Goal: Task Accomplishment & Management: Manage account settings

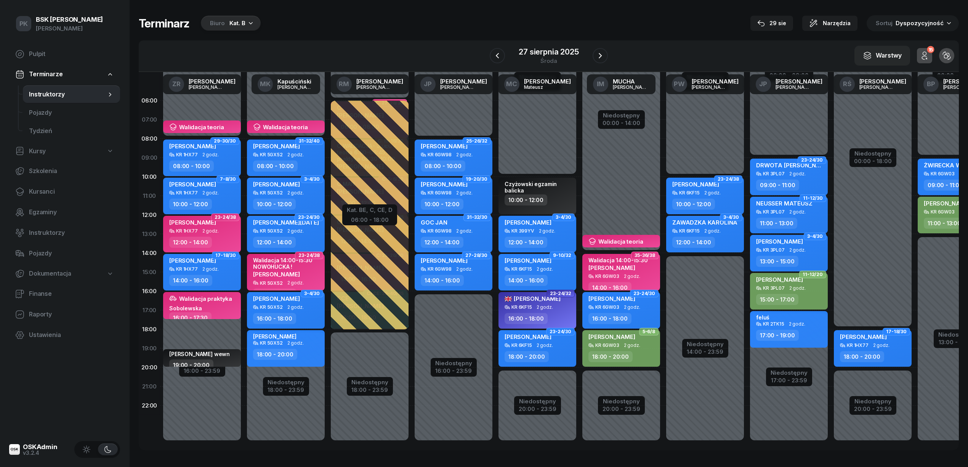
click at [226, 21] on div "Biuro Kat. B" at bounding box center [231, 23] width 60 height 15
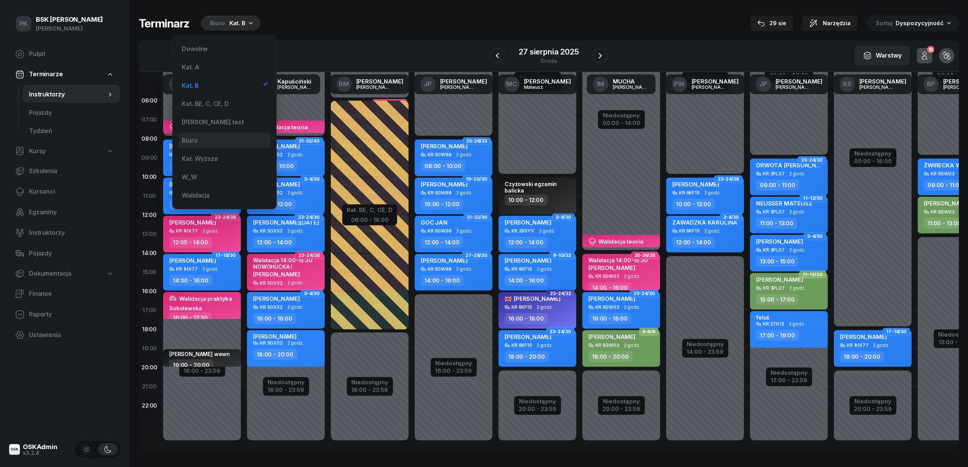
click at [197, 144] on div "Biuro" at bounding box center [224, 140] width 91 height 15
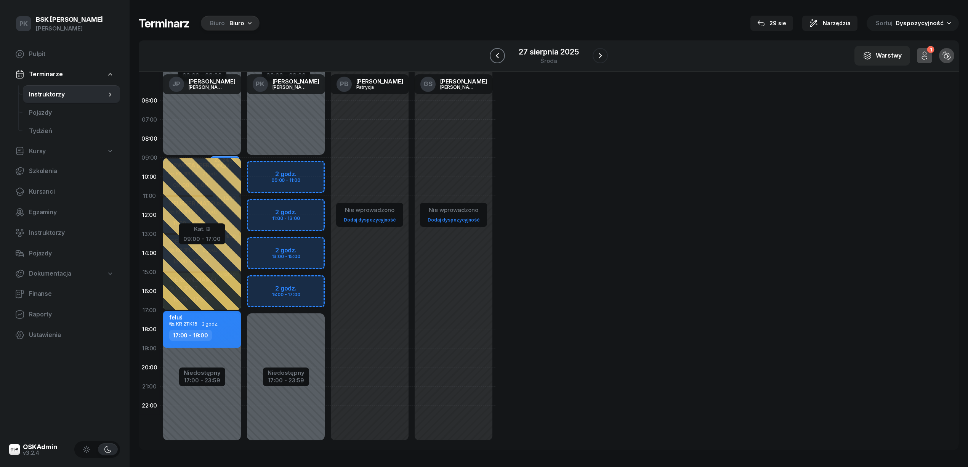
click at [505, 57] on button "button" at bounding box center [497, 55] width 15 height 15
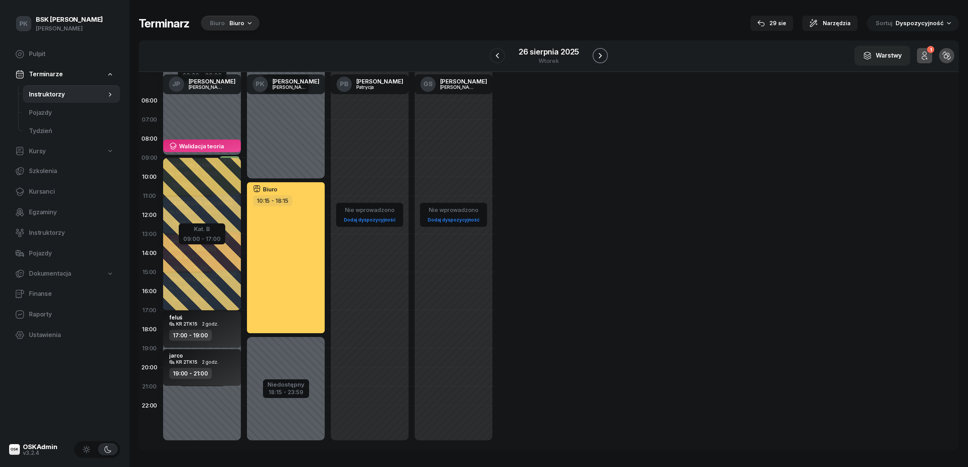
click at [599, 56] on icon "button" at bounding box center [600, 55] width 9 height 9
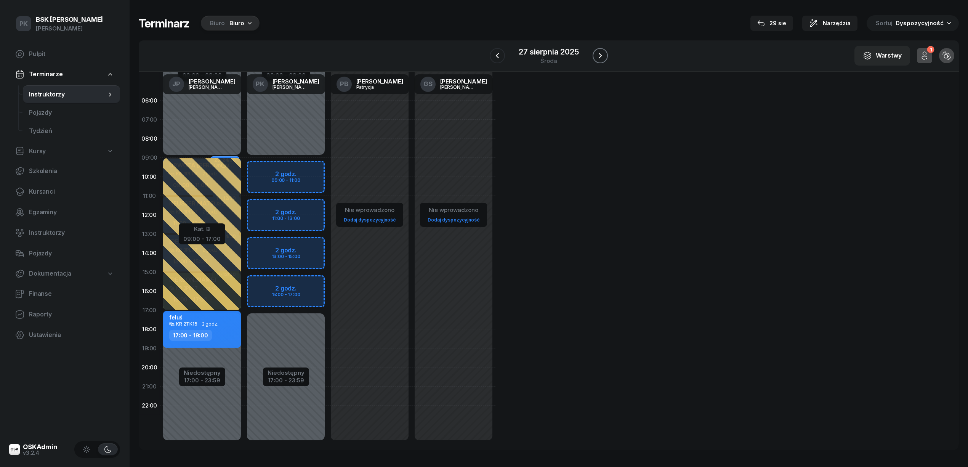
click at [596, 55] on icon "button" at bounding box center [600, 55] width 9 height 9
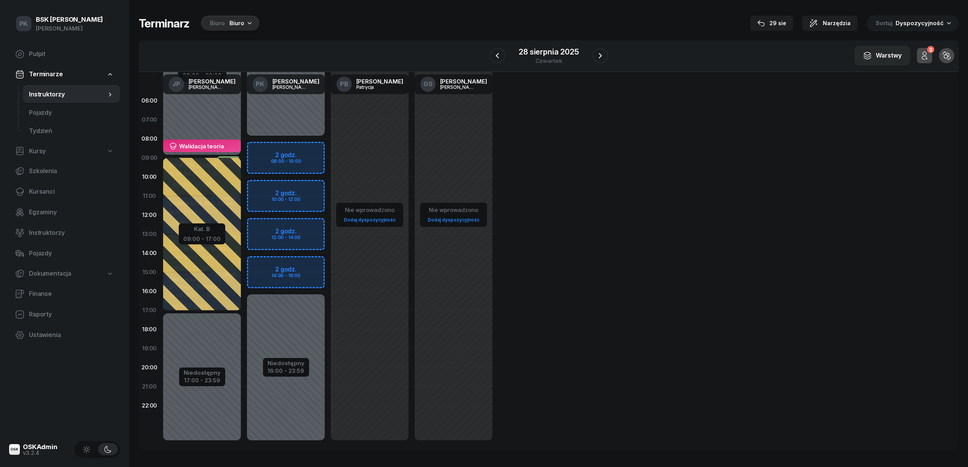
click at [308, 151] on div "Niedostępny 00:00 - 08:00 Niedostępny 16:00 - 23:59 2 godz. 08:00 - 10:00 2 god…" at bounding box center [286, 272] width 84 height 362
select select "08"
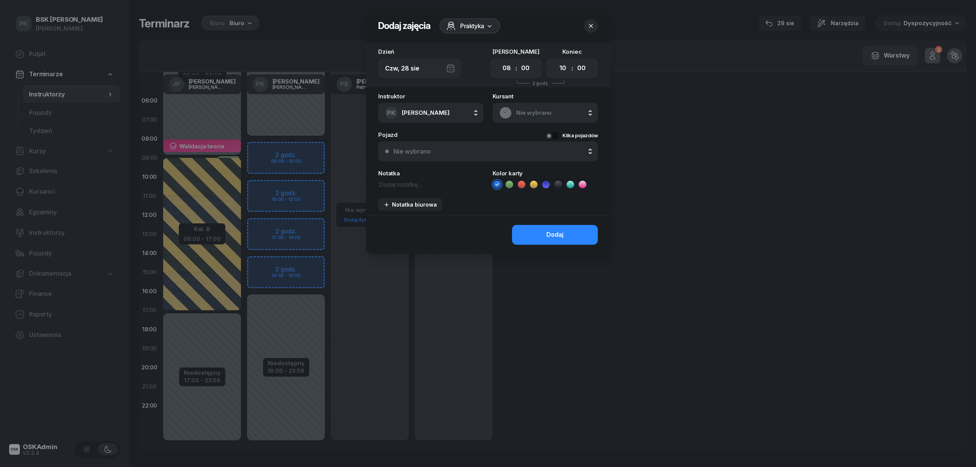
click at [460, 29] on span "Praktyka" at bounding box center [472, 25] width 24 height 9
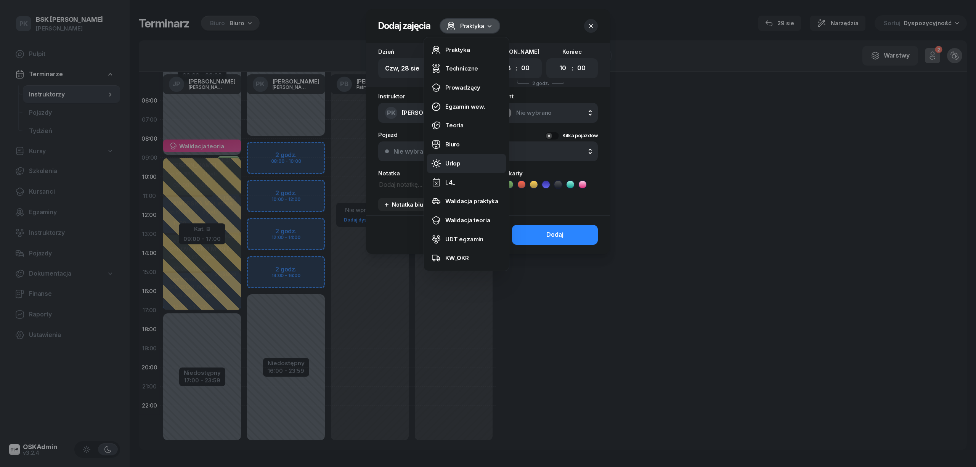
click at [455, 157] on link "Urlop" at bounding box center [466, 163] width 79 height 19
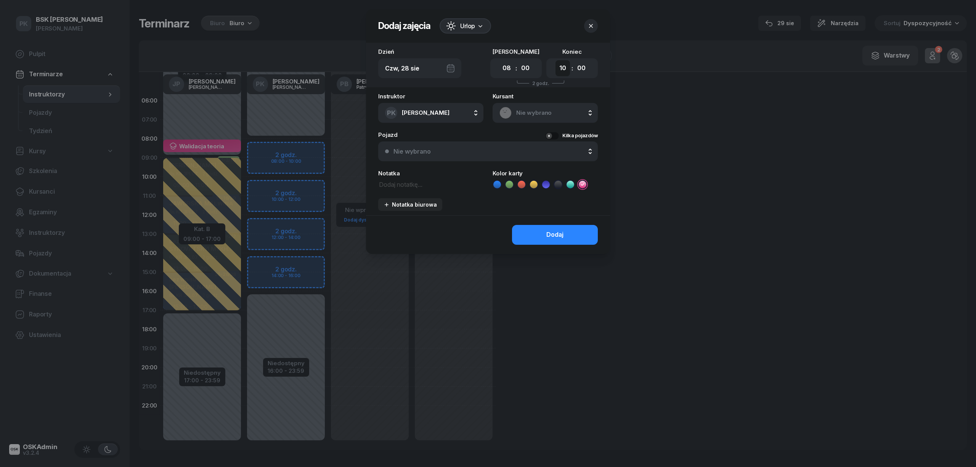
click at [560, 69] on select "00 01 02 03 04 05 06 07 08 09 10 11 12 13 14 15 16 17 18 19 20 21 22 23" at bounding box center [562, 68] width 14 height 16
select select "16"
click at [555, 60] on select "00 01 02 03 04 05 06 07 08 09 10 11 12 13 14 15 16 17 18 19 20 21 22 23" at bounding box center [562, 68] width 14 height 16
drag, startPoint x: 560, startPoint y: 183, endPoint x: 563, endPoint y: 188, distance: 6.1
click at [561, 186] on icon at bounding box center [558, 185] width 8 height 8
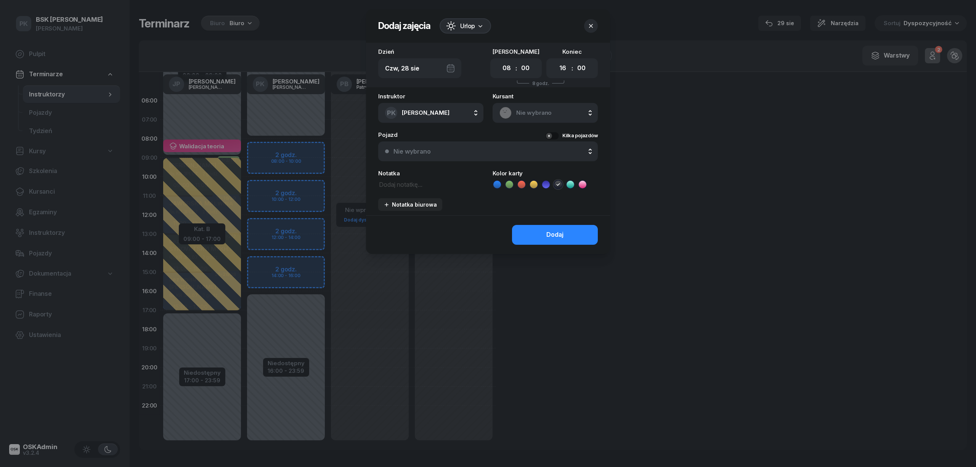
click at [567, 231] on button "Dodaj" at bounding box center [555, 235] width 86 height 20
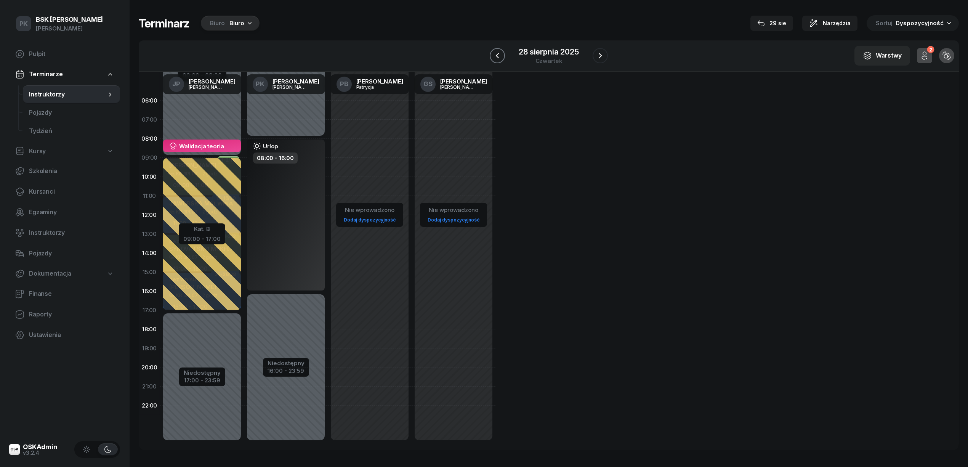
click at [499, 51] on icon "button" at bounding box center [497, 55] width 9 height 9
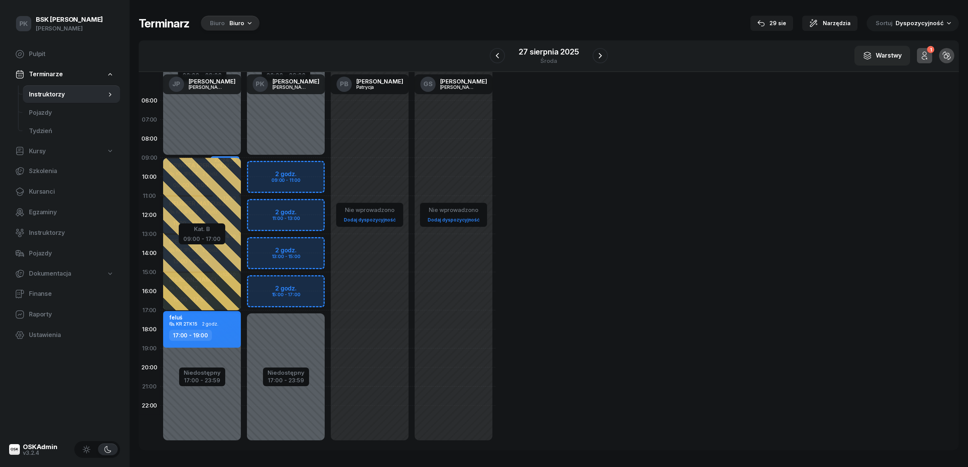
click at [304, 163] on div "Niedostępny 00:00 - 09:00 Niedostępny 17:00 - 23:59 2 godz. 09:00 - 11:00 2 god…" at bounding box center [286, 272] width 84 height 362
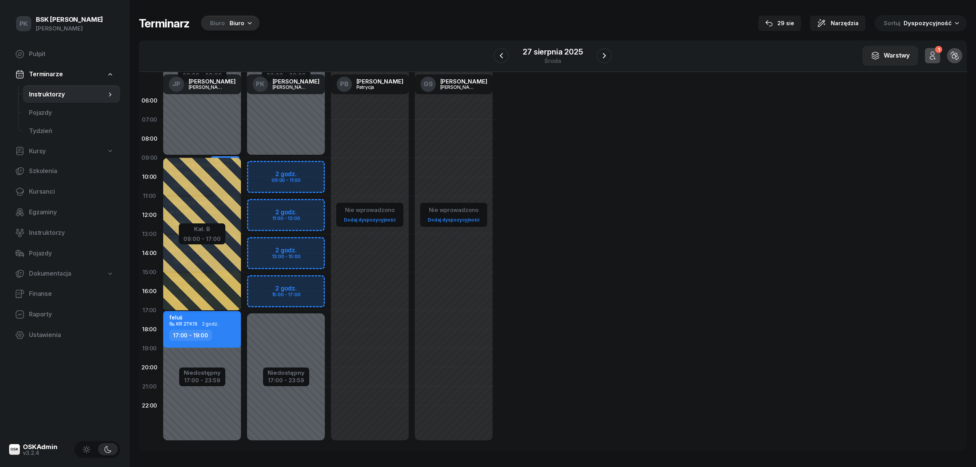
select select "09"
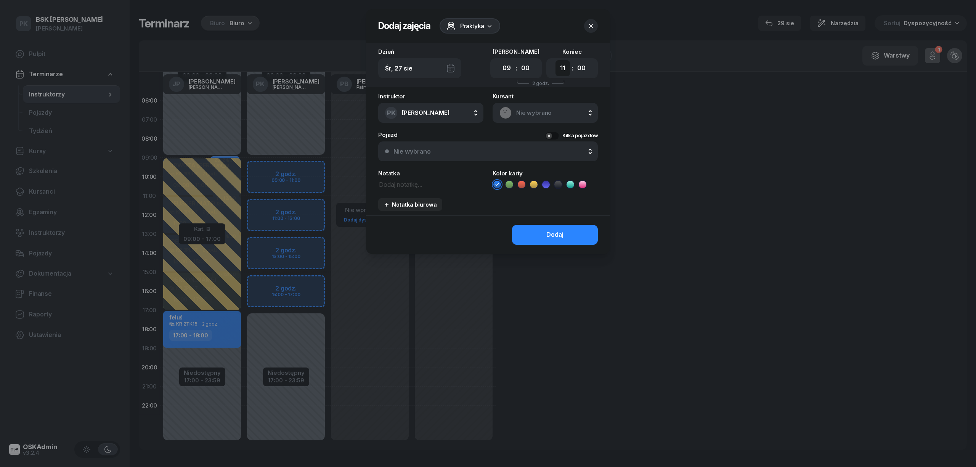
drag, startPoint x: 563, startPoint y: 68, endPoint x: 566, endPoint y: 72, distance: 4.8
click at [563, 68] on select "00 01 02 03 04 05 06 07 08 09 10 11 12 13 14 15 16 17 18 19 20 21 22 23" at bounding box center [562, 68] width 14 height 16
select select "17"
click at [555, 60] on select "00 01 02 03 04 05 06 07 08 09 10 11 12 13 14 15 16 17 18 19 20 21 22 23" at bounding box center [562, 68] width 14 height 16
click at [580, 66] on select "00 05 10 15 20 25 30 35 40 45 50 55" at bounding box center [581, 68] width 14 height 16
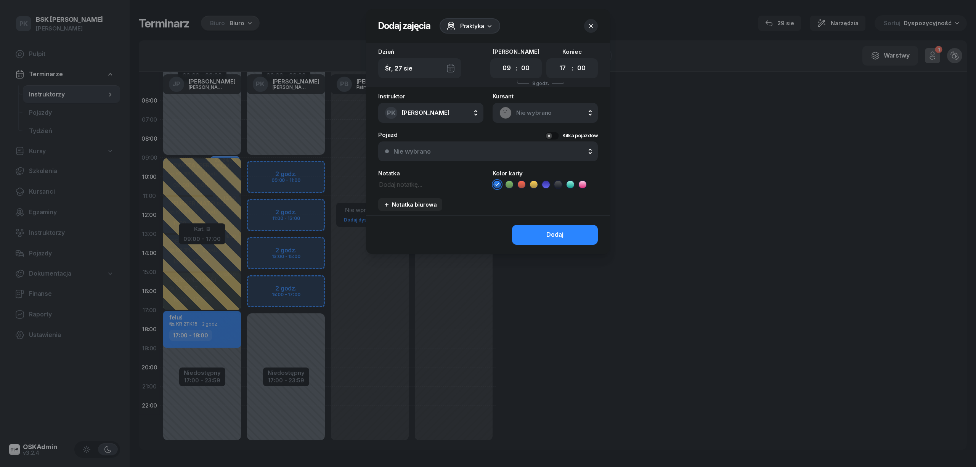
select select "30"
click at [574, 60] on select "00 05 10 15 20 25 30 35 40 45 50 55" at bounding box center [581, 68] width 14 height 16
click at [470, 23] on span "Praktyka" at bounding box center [472, 25] width 24 height 9
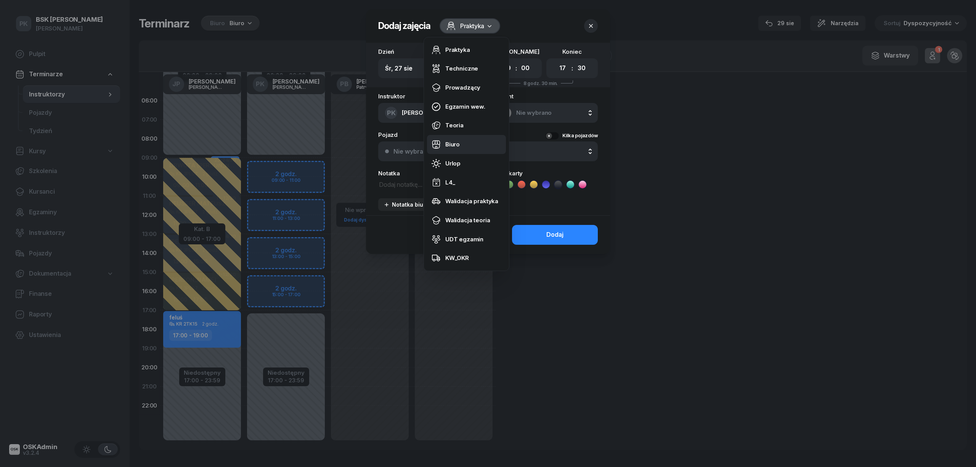
click at [462, 143] on link "Biuro" at bounding box center [466, 144] width 79 height 19
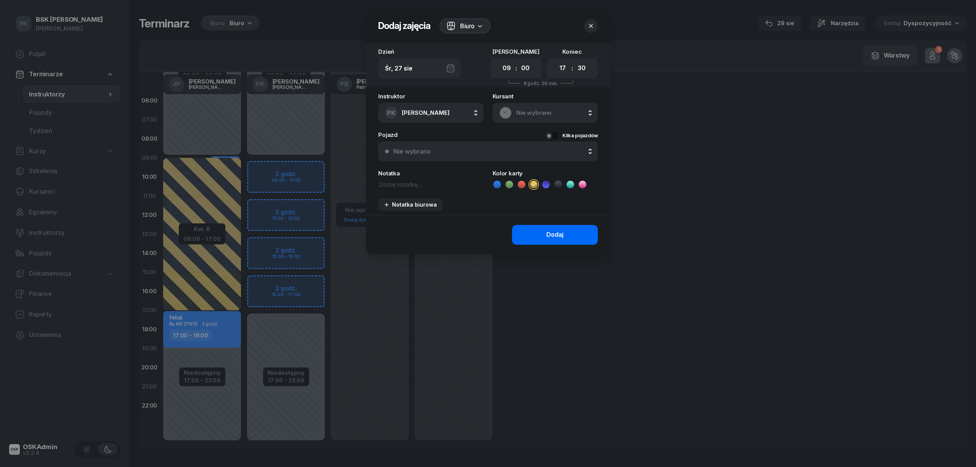
click at [538, 233] on button "Dodaj" at bounding box center [555, 235] width 86 height 20
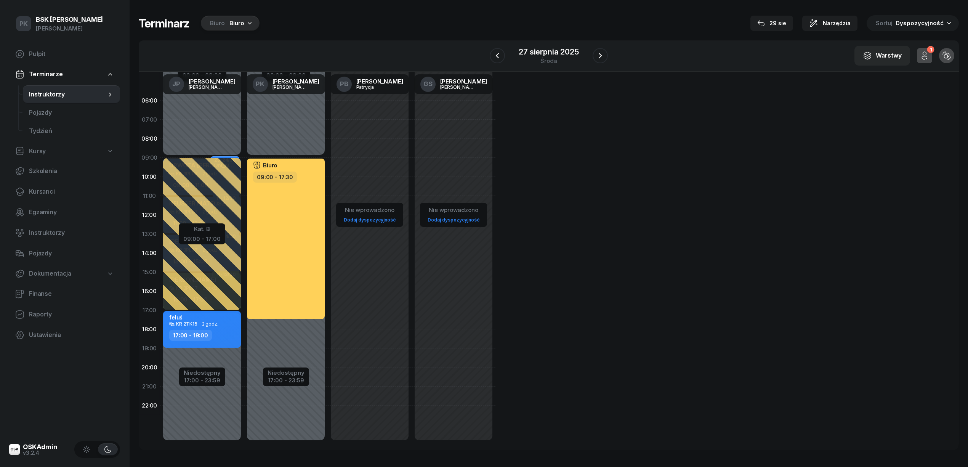
click at [592, 54] on div "27 sierpnia 2025 środa" at bounding box center [549, 56] width 118 height 22
click at [601, 55] on icon "button" at bounding box center [600, 55] width 9 height 9
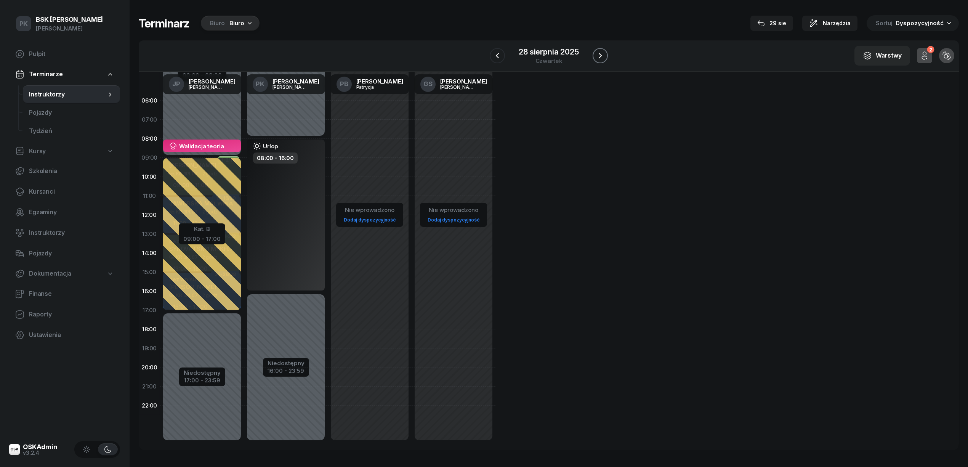
click at [603, 55] on icon "button" at bounding box center [600, 55] width 9 height 9
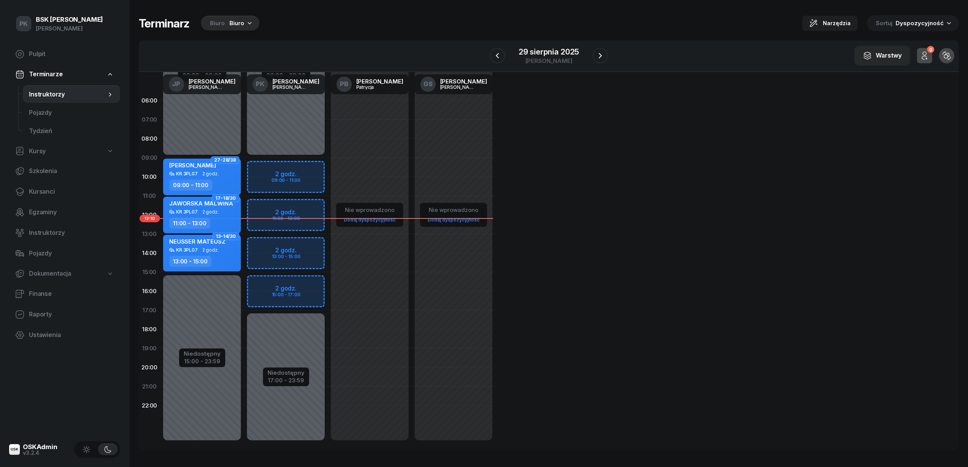
click at [312, 165] on div "Niedostępny 00:00 - 09:00 Niedostępny 17:00 - 23:59 2 godz. 09:00 - 11:00 2 god…" at bounding box center [286, 272] width 84 height 362
select select "09"
select select "11"
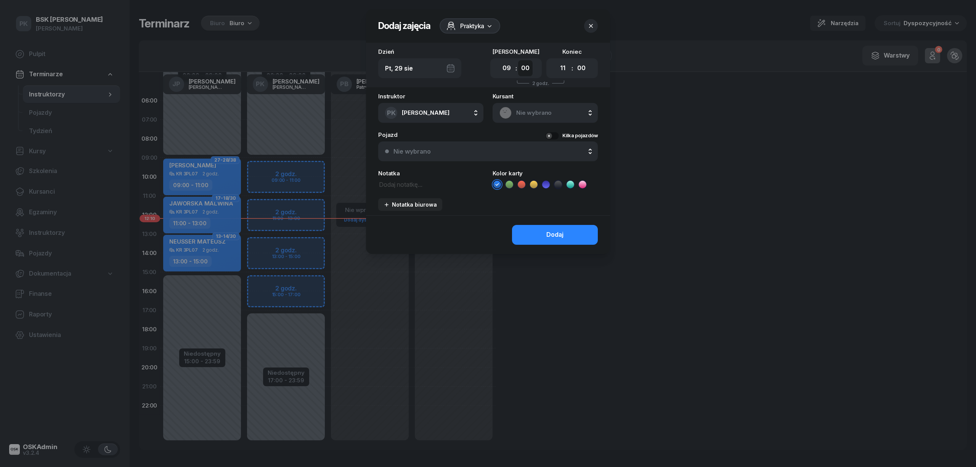
click at [522, 66] on select "00 05 10 15 20 25 30 35 40 45 50 55" at bounding box center [525, 68] width 14 height 16
click at [499, 63] on select "00 01 02 03 04 05 06 07 08 09 10 11 12 13 14 15 16 17 18 19 20 21 22 23" at bounding box center [506, 68] width 14 height 16
select select "10"
click at [499, 60] on select "00 01 02 03 04 05 06 07 08 09 10 11 12 13 14 15 16 17 18 19 20 21 22 23" at bounding box center [506, 68] width 14 height 16
drag, startPoint x: 524, startPoint y: 66, endPoint x: 531, endPoint y: 73, distance: 10.3
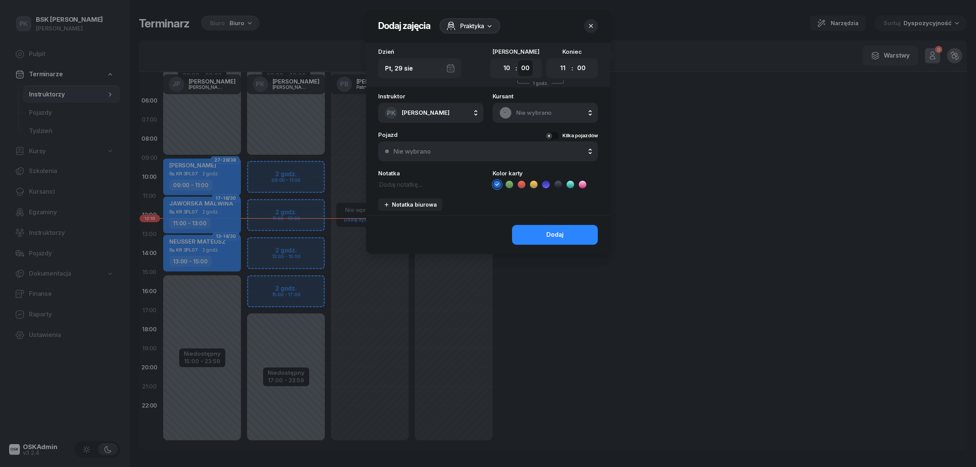
click at [527, 69] on select "00 05 10 15 20 25 30 35 40 45 50 55" at bounding box center [525, 68] width 14 height 16
select select "15"
click at [518, 60] on select "00 05 10 15 20 25 30 35 40 45 50 55" at bounding box center [525, 68] width 14 height 16
drag, startPoint x: 563, startPoint y: 66, endPoint x: 565, endPoint y: 72, distance: 6.7
click at [563, 66] on select "00 01 02 03 04 05 06 07 08 09 10 11 12 13 14 15 16 17 18 19 20 21 22 23" at bounding box center [562, 68] width 14 height 16
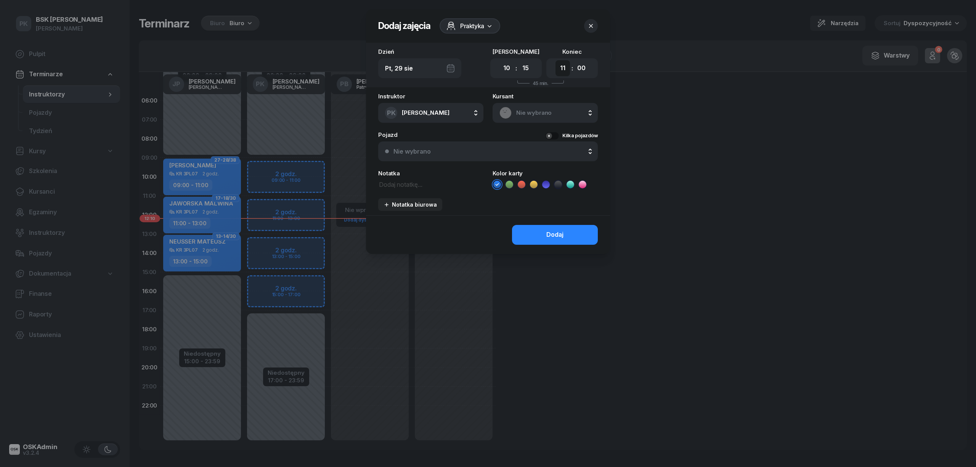
select select "18"
click at [555, 60] on select "00 01 02 03 04 05 06 07 08 09 10 11 12 13 14 15 16 17 18 19 20 21 22 23" at bounding box center [562, 68] width 14 height 16
drag, startPoint x: 585, startPoint y: 63, endPoint x: 586, endPoint y: 71, distance: 8.2
click at [585, 63] on select "00 05 10 15 20 25 30 35 40 45 50 55" at bounding box center [581, 68] width 14 height 16
select select "15"
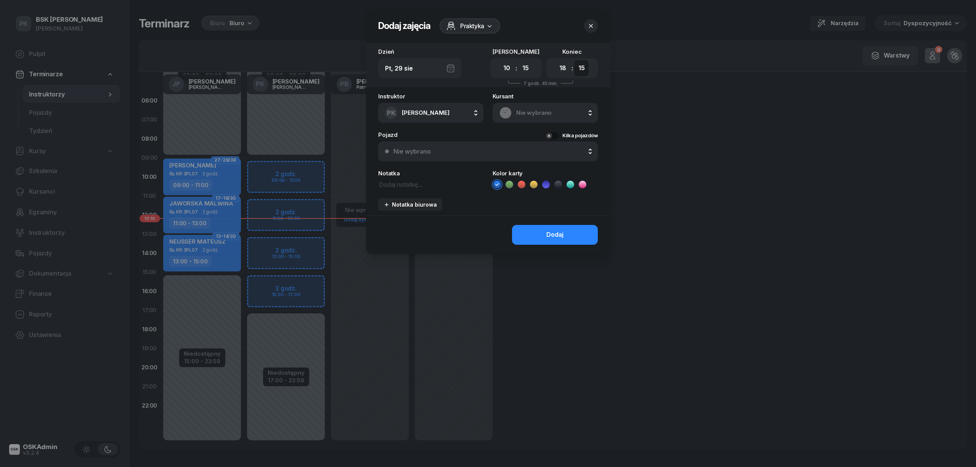
click at [574, 60] on select "00 05 10 15 20 25 30 35 40 45 50 55" at bounding box center [581, 68] width 14 height 16
click at [480, 23] on span "Praktyka" at bounding box center [472, 25] width 24 height 9
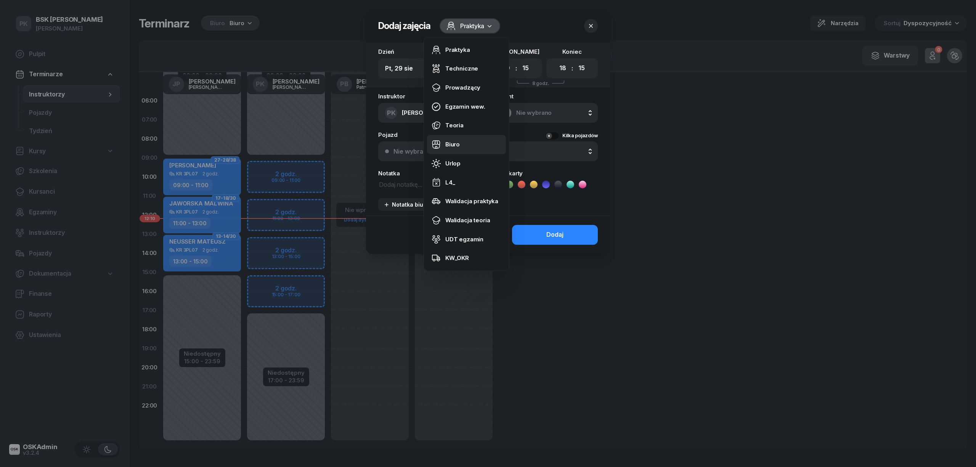
click at [476, 140] on link "Biuro" at bounding box center [466, 144] width 79 height 19
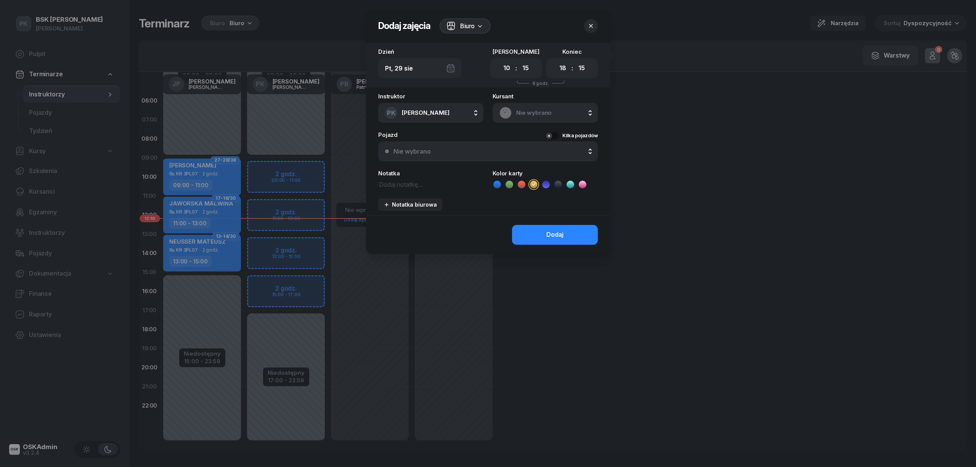
click at [558, 232] on div "Dodaj" at bounding box center [554, 235] width 17 height 10
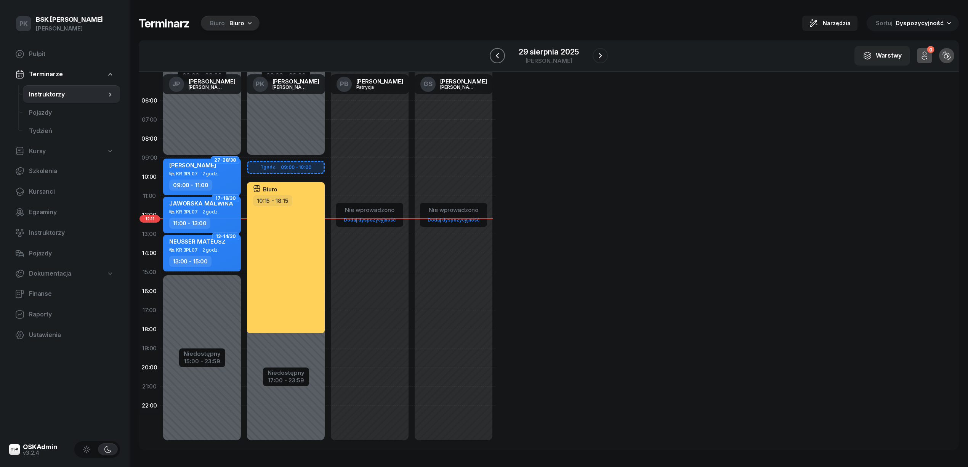
click at [496, 59] on icon "button" at bounding box center [497, 55] width 9 height 9
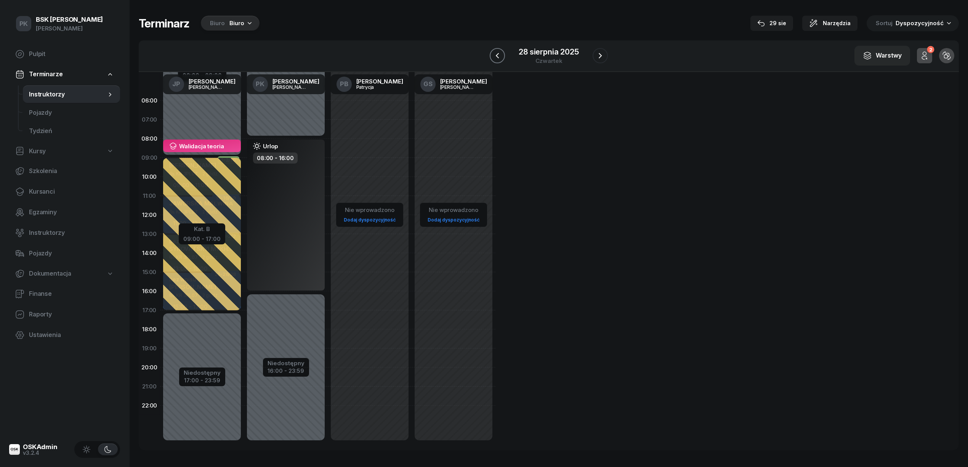
click at [496, 59] on icon "button" at bounding box center [497, 55] width 9 height 9
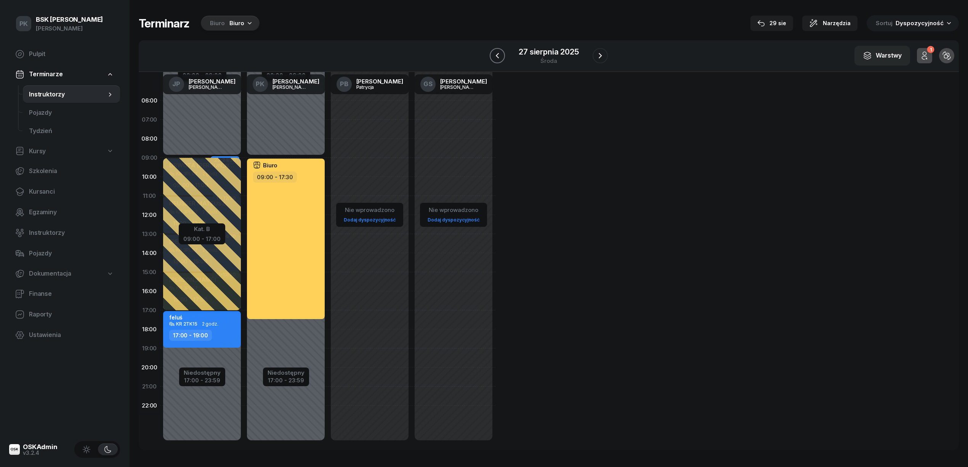
click at [494, 55] on icon "button" at bounding box center [497, 55] width 9 height 9
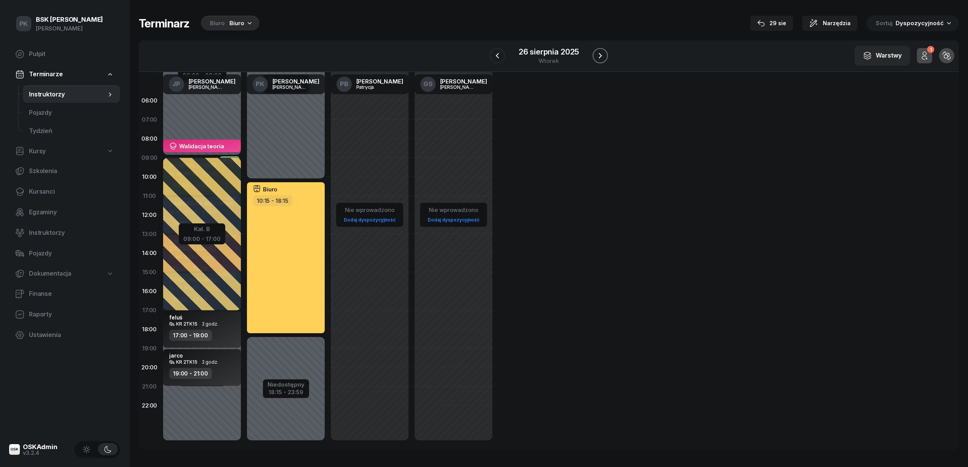
click at [602, 56] on icon "button" at bounding box center [600, 55] width 9 height 9
